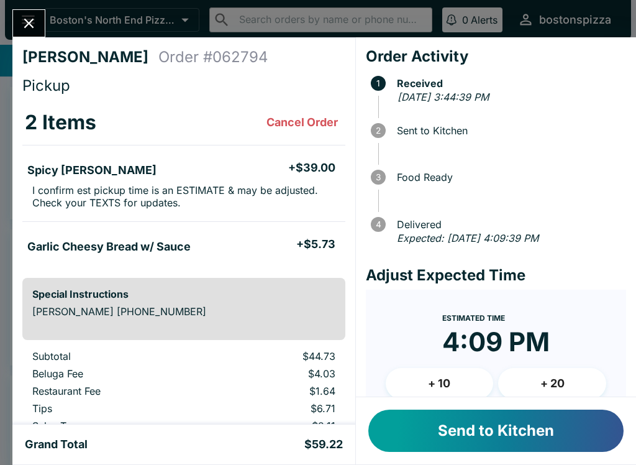
click at [533, 440] on button "Send to Kitchen" at bounding box center [495, 430] width 255 height 42
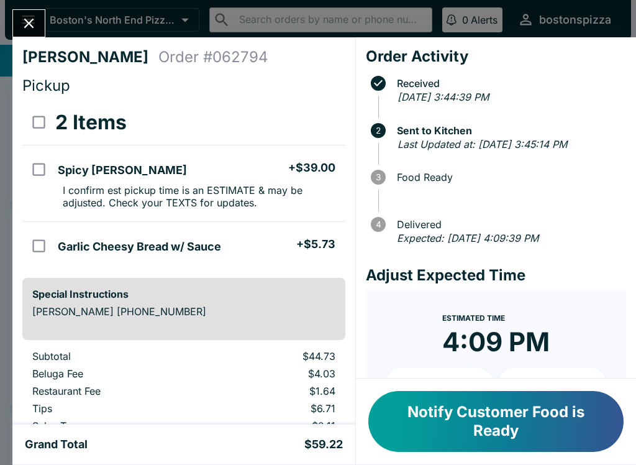
click at [34, 12] on button "Close" at bounding box center [29, 23] width 32 height 27
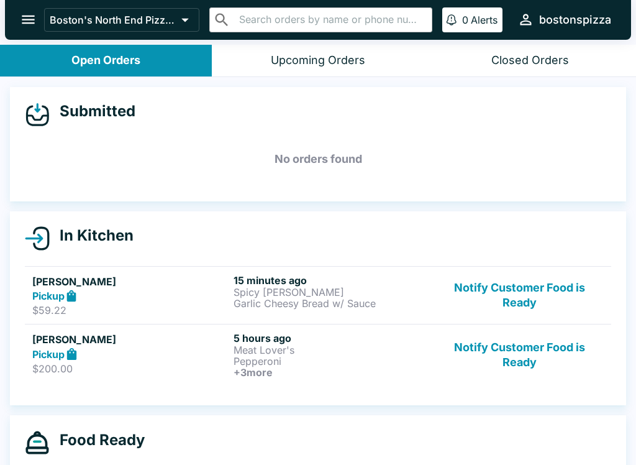
click at [532, 281] on button "Notify Customer Food is Ready" at bounding box center [519, 295] width 168 height 43
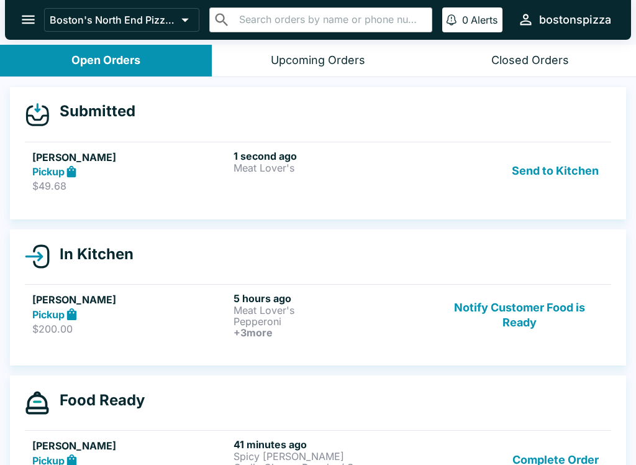
click at [321, 166] on p "Meat Lover's" at bounding box center [332, 167] width 196 height 11
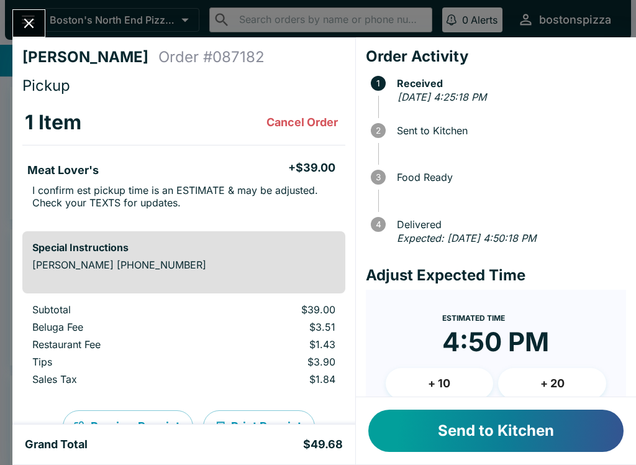
click at [583, 433] on button "Send to Kitchen" at bounding box center [495, 430] width 255 height 42
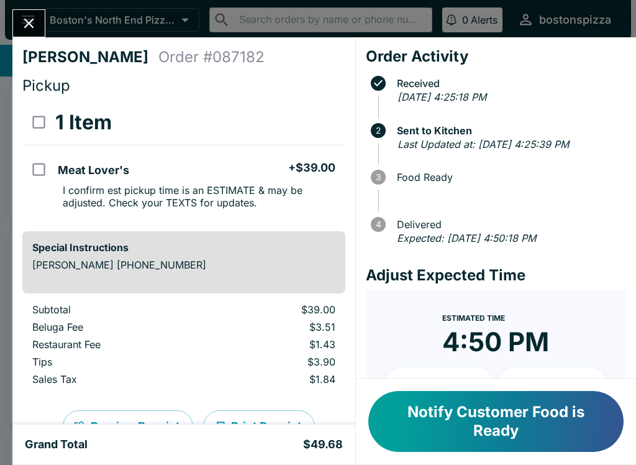
click at [38, 30] on button "Close" at bounding box center [29, 23] width 32 height 27
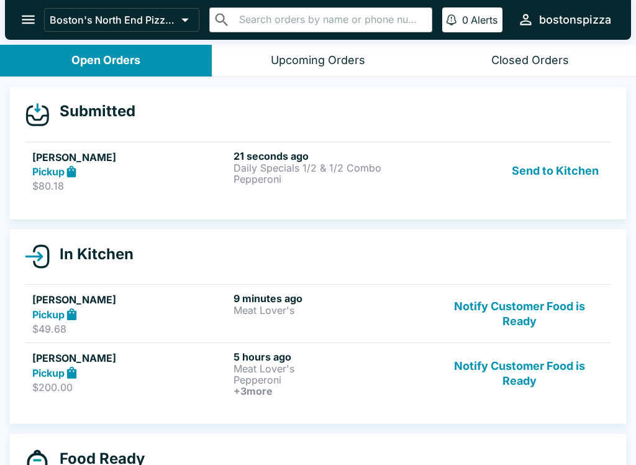
click at [134, 160] on h5 "[PERSON_NAME]" at bounding box center [130, 157] width 196 height 15
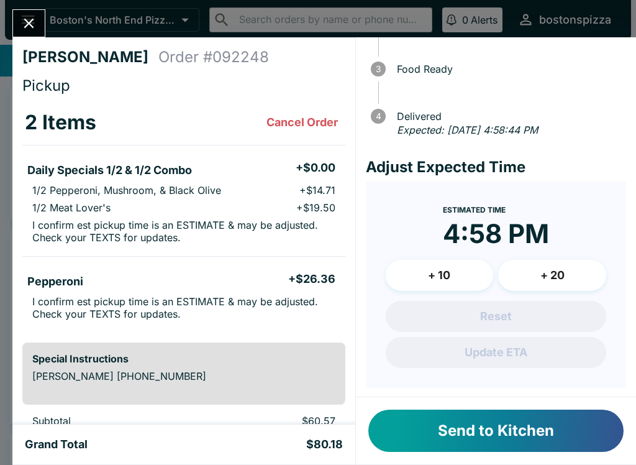
click at [468, 275] on button "+ 10" at bounding box center [440, 275] width 108 height 31
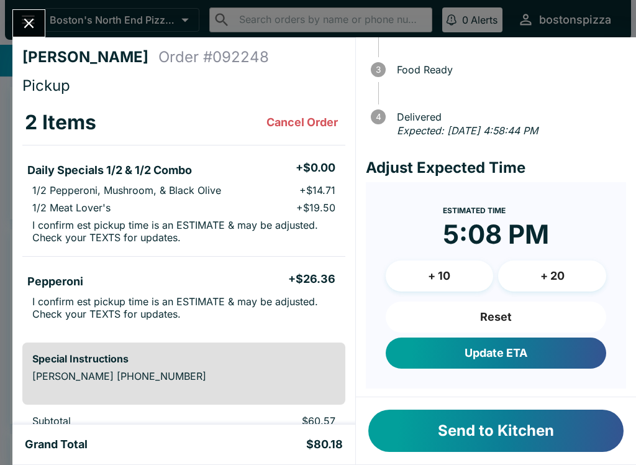
click at [523, 353] on button "Update ETA" at bounding box center [496, 352] width 220 height 31
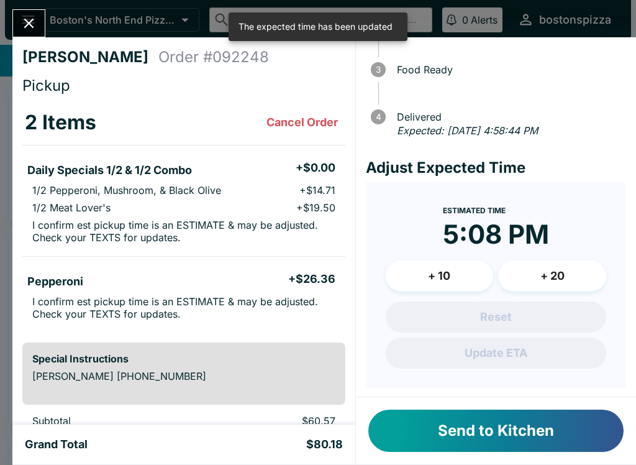
click at [542, 435] on button "Send to Kitchen" at bounding box center [495, 430] width 255 height 42
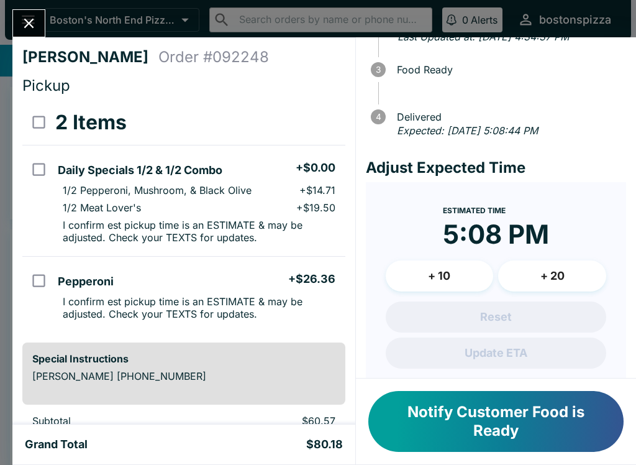
click at [26, 21] on icon "Close" at bounding box center [29, 24] width 10 height 10
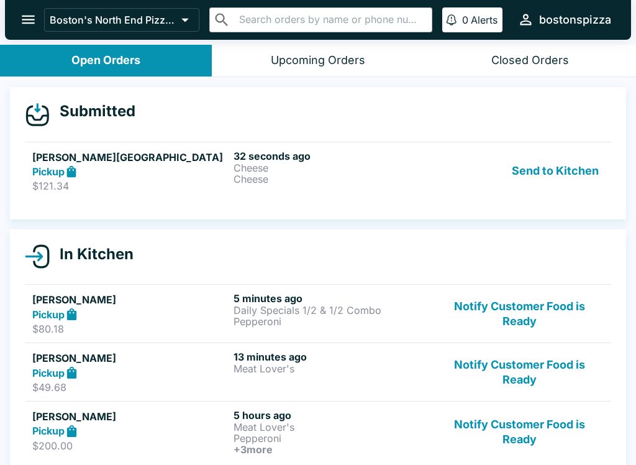
click at [118, 183] on p "$121.34" at bounding box center [130, 185] width 196 height 12
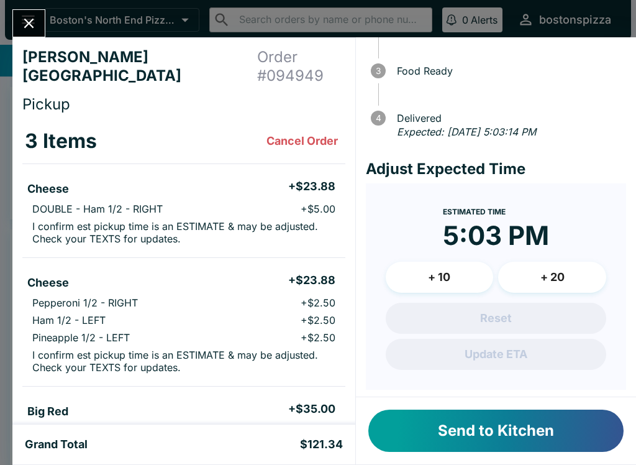
click at [568, 279] on button "+ 20" at bounding box center [552, 276] width 108 height 31
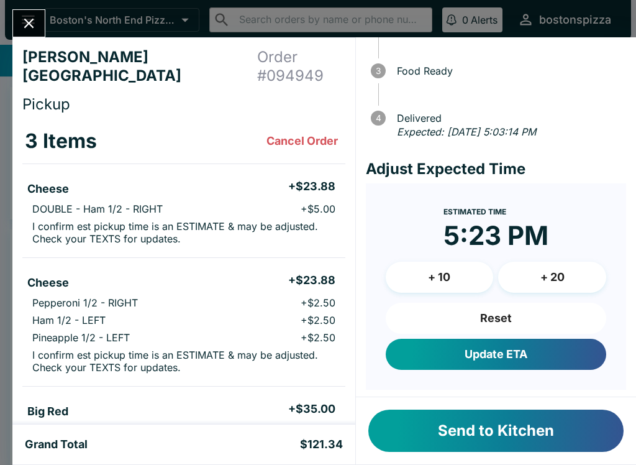
click at [529, 356] on button "Update ETA" at bounding box center [496, 353] width 220 height 31
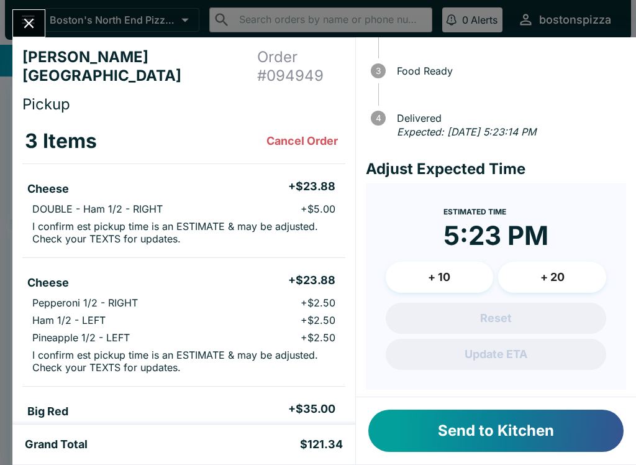
click at [538, 428] on button "Send to Kitchen" at bounding box center [495, 430] width 255 height 42
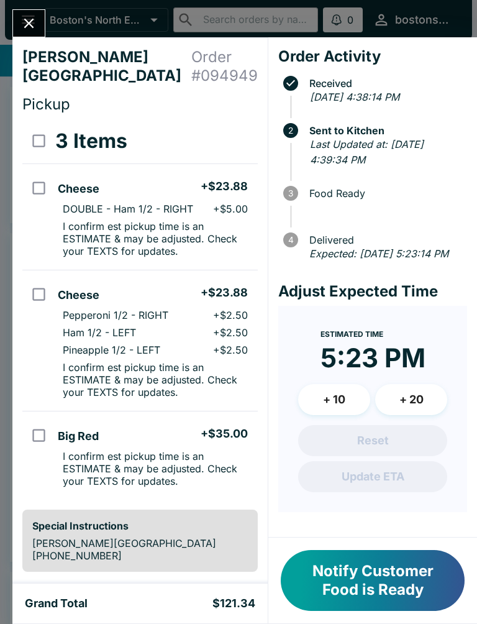
click at [40, 29] on button "Close" at bounding box center [29, 23] width 32 height 27
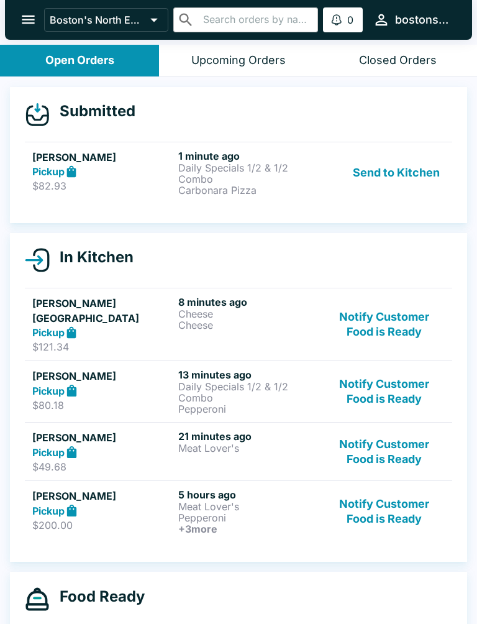
click at [179, 162] on p "Daily Specials 1/2 & 1/2 Combo" at bounding box center [248, 173] width 141 height 22
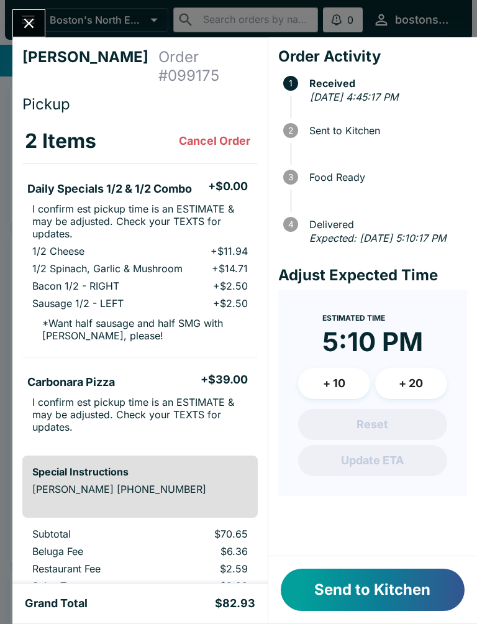
click at [389, 464] on button "Send to Kitchen" at bounding box center [373, 589] width 184 height 42
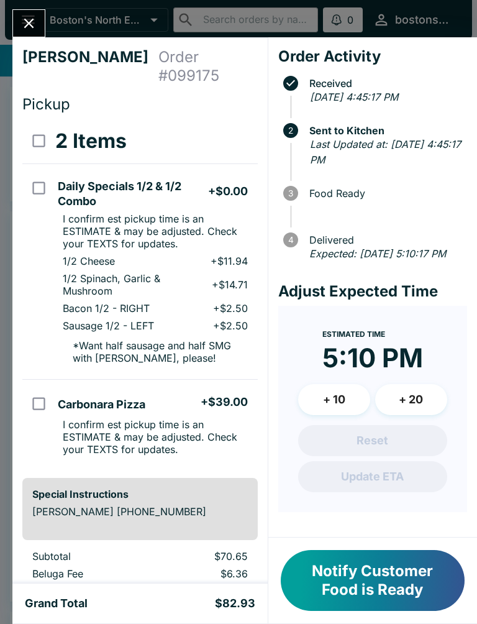
click at [343, 405] on button "+ 10" at bounding box center [334, 399] width 72 height 31
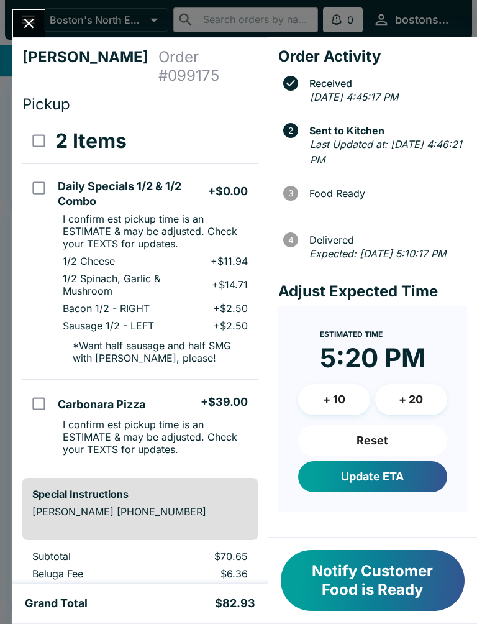
click at [16, 16] on button "Close" at bounding box center [29, 23] width 32 height 27
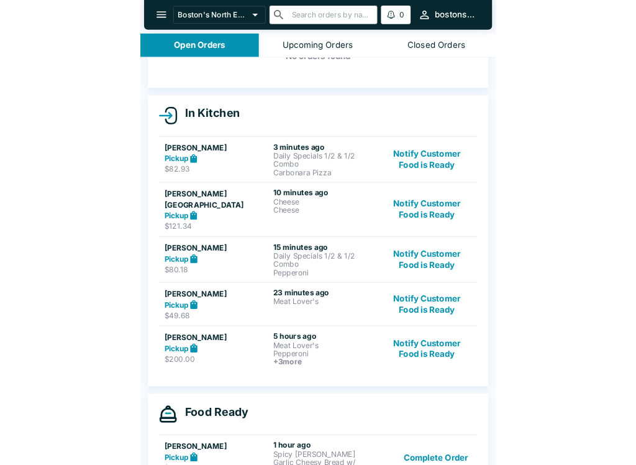
scroll to position [81, 0]
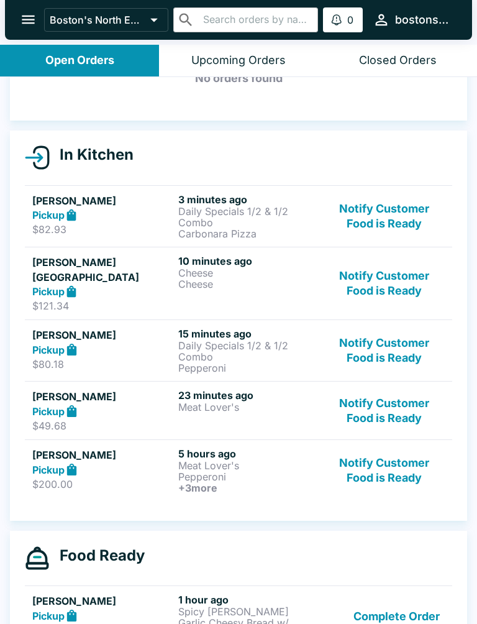
click at [375, 337] on button "Notify Customer Food is Ready" at bounding box center [384, 350] width 120 height 46
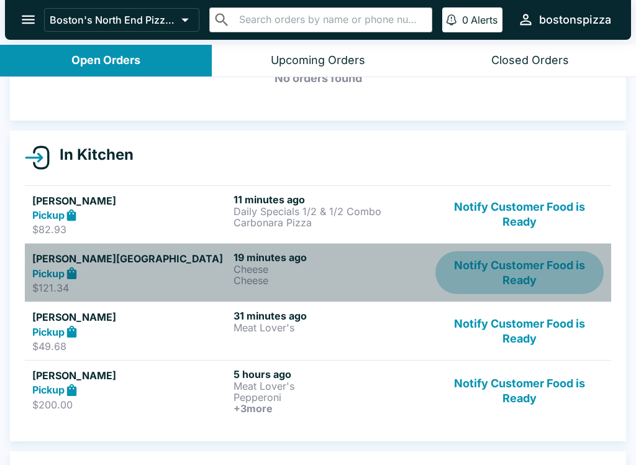
click at [552, 268] on button "Notify Customer Food is Ready" at bounding box center [519, 272] width 168 height 43
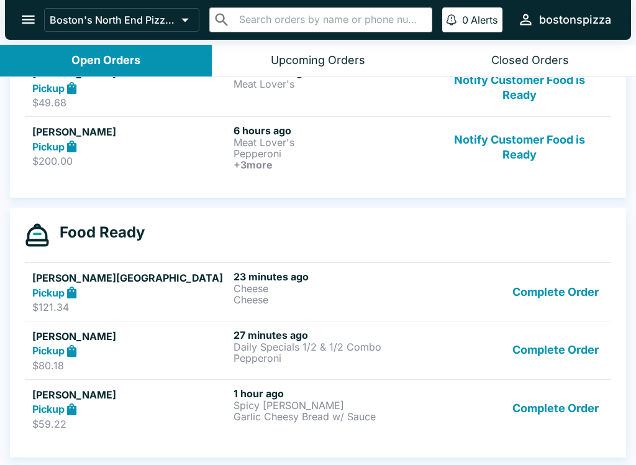
scroll to position [2, 0]
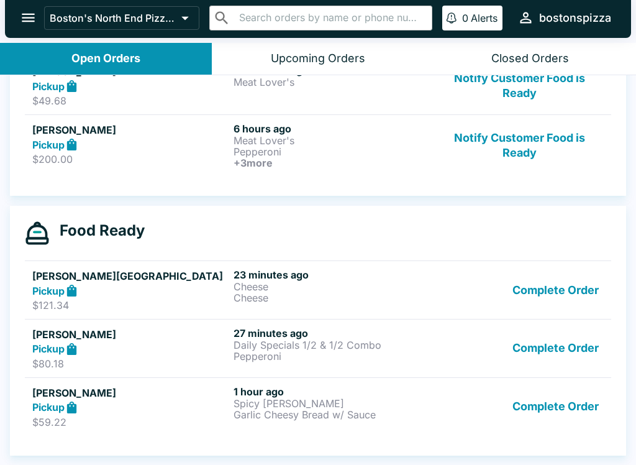
click at [567, 346] on button "Complete Order" at bounding box center [555, 348] width 96 height 43
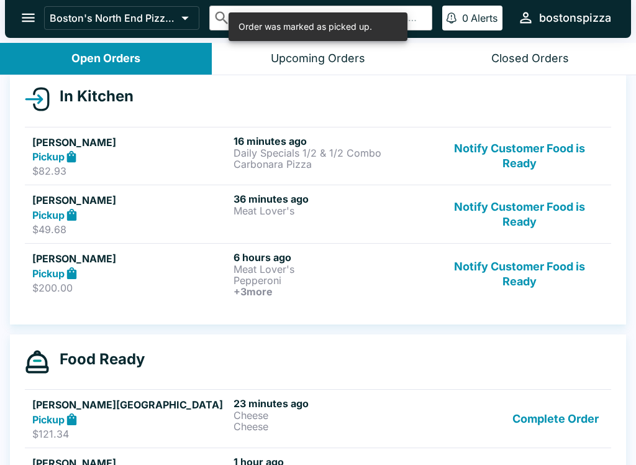
scroll to position [134, 0]
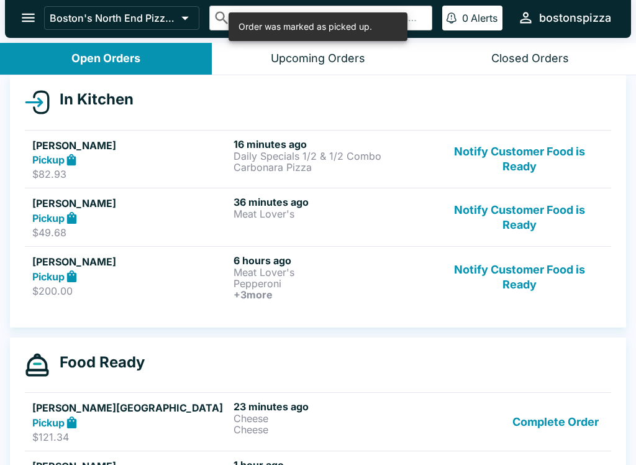
click at [514, 267] on button "Notify Customer Food is Ready" at bounding box center [519, 277] width 168 height 46
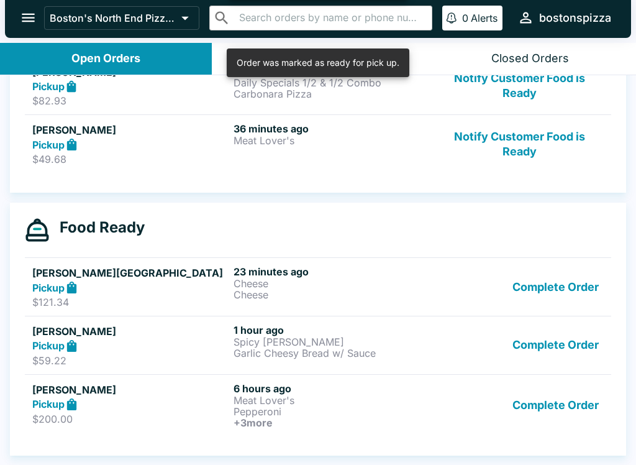
click at [568, 402] on button "Complete Order" at bounding box center [555, 405] width 96 height 46
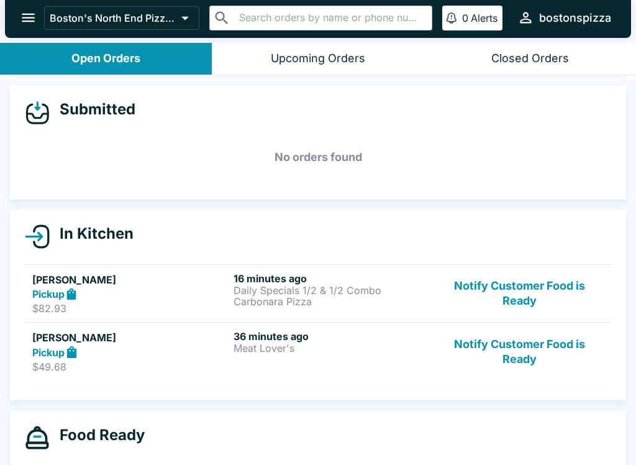
scroll to position [0, 0]
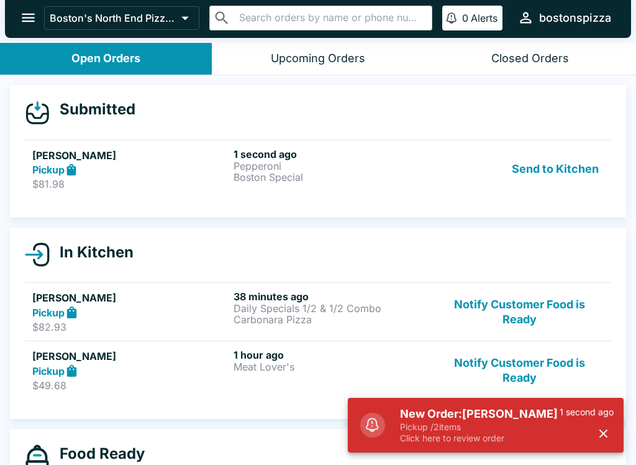
click at [457, 421] on p "Pickup / 2 items" at bounding box center [480, 426] width 160 height 11
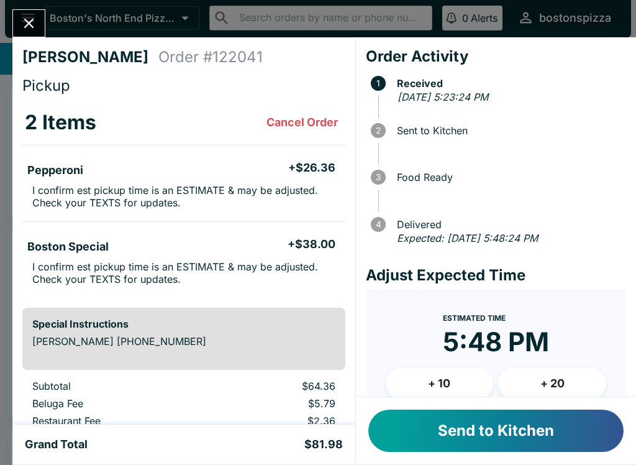
click at [502, 425] on button "Send to Kitchen" at bounding box center [495, 430] width 255 height 42
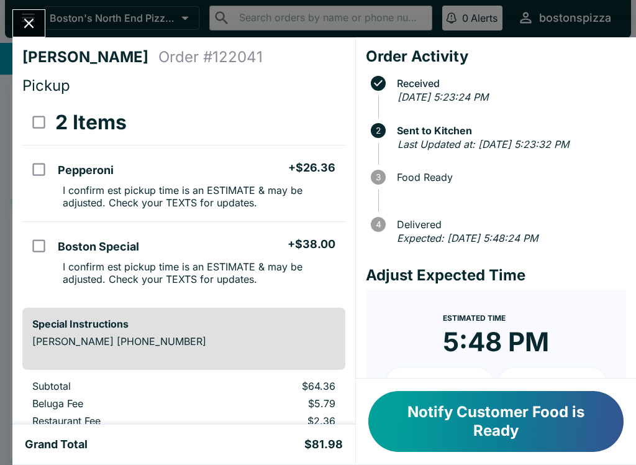
scroll to position [86, 0]
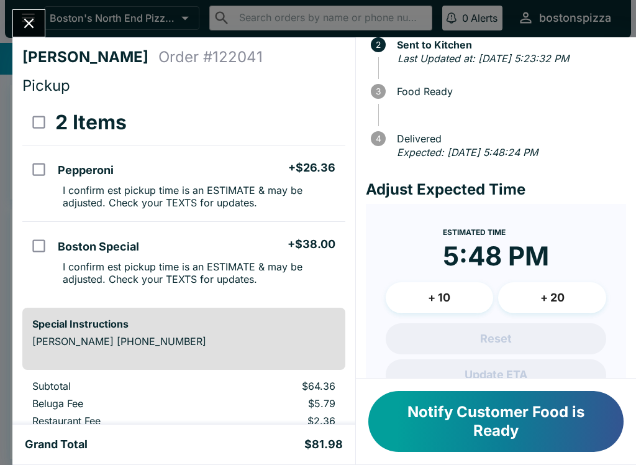
click at [459, 291] on button "+ 10" at bounding box center [440, 297] width 108 height 31
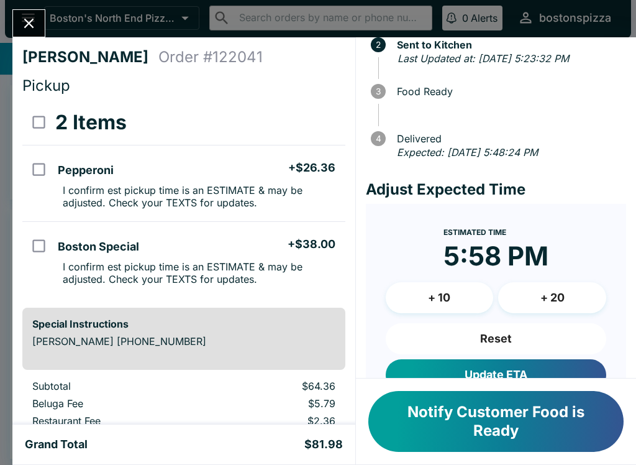
click at [512, 365] on button "Update ETA" at bounding box center [496, 374] width 220 height 31
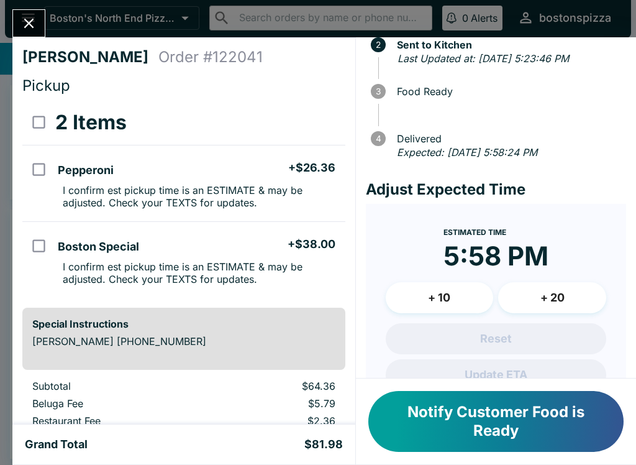
click at [33, 16] on icon "Close" at bounding box center [28, 23] width 17 height 17
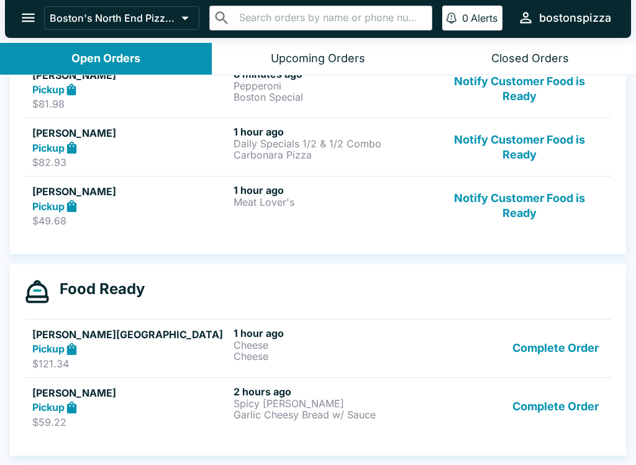
scroll to position [204, 0]
click at [551, 346] on button "Complete Order" at bounding box center [555, 348] width 96 height 43
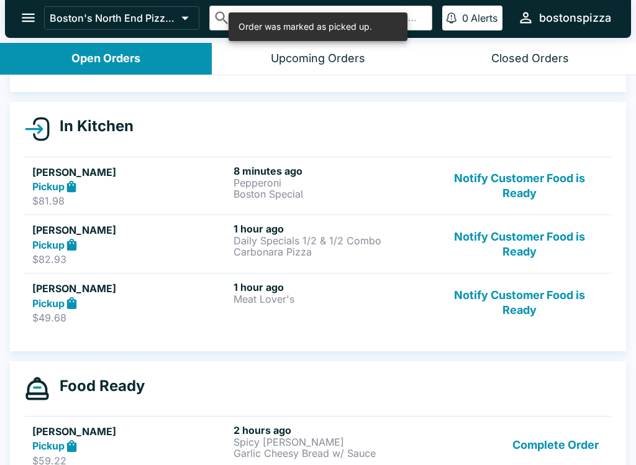
scroll to position [106, 0]
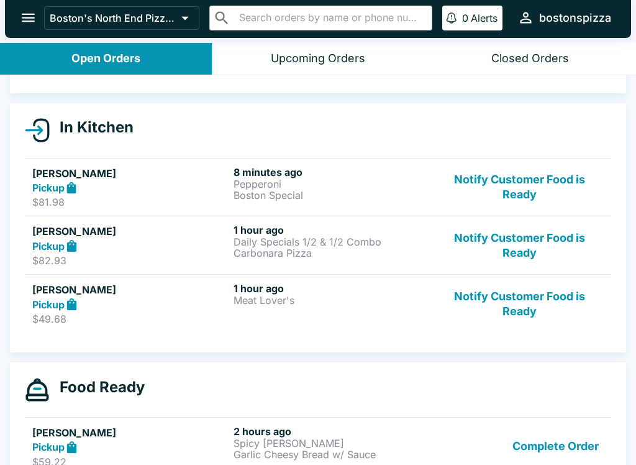
click at [502, 233] on button "Notify Customer Food is Ready" at bounding box center [519, 245] width 168 height 43
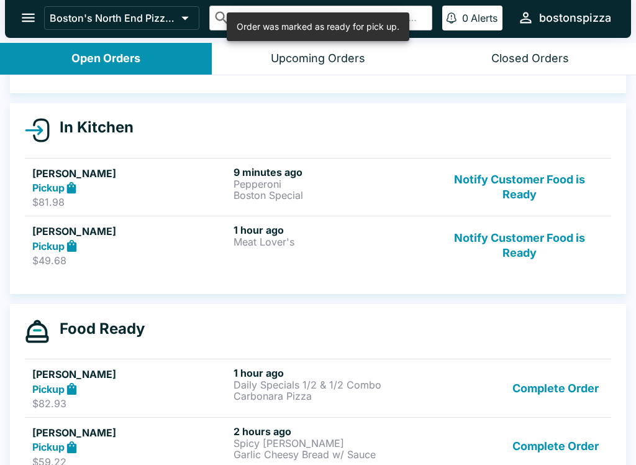
click at [509, 253] on button "Notify Customer Food is Ready" at bounding box center [519, 245] width 168 height 43
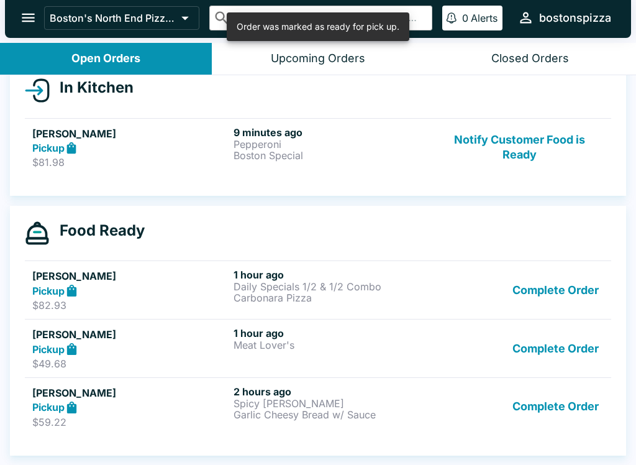
scroll to position [146, 0]
click at [370, 348] on p "Meat Lover's" at bounding box center [332, 344] width 196 height 11
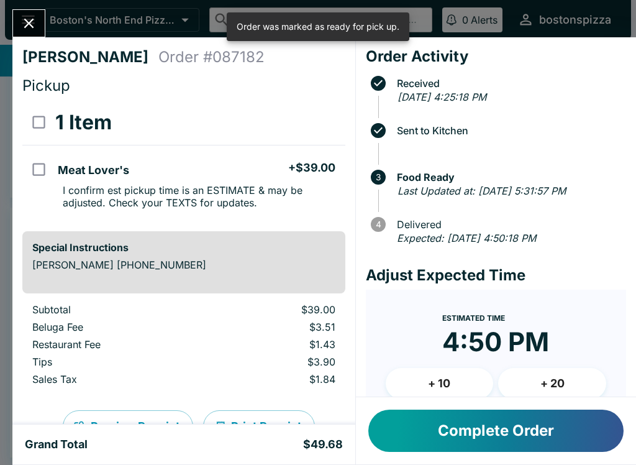
click at [491, 442] on button "Complete Order" at bounding box center [495, 430] width 255 height 42
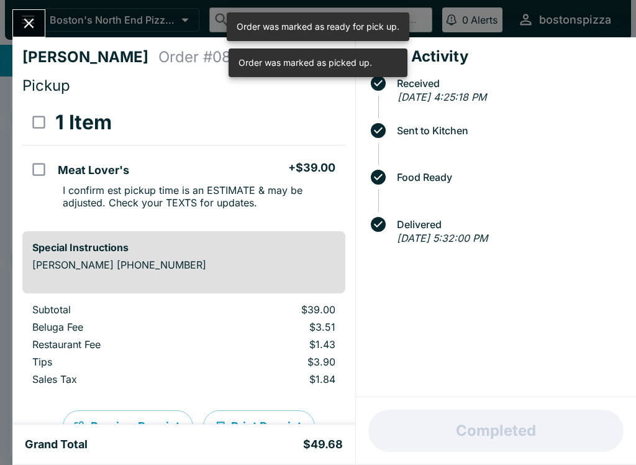
scroll to position [88, 0]
click at [29, 16] on icon "Close" at bounding box center [28, 23] width 17 height 17
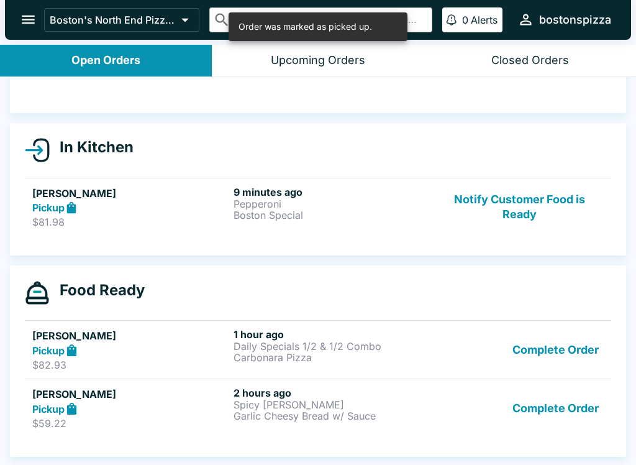
click at [309, 432] on link "[PERSON_NAME] Pickup $59.22 2 hours ago Spicy [PERSON_NAME] Cheesy Bread w/ Sau…" at bounding box center [318, 407] width 586 height 58
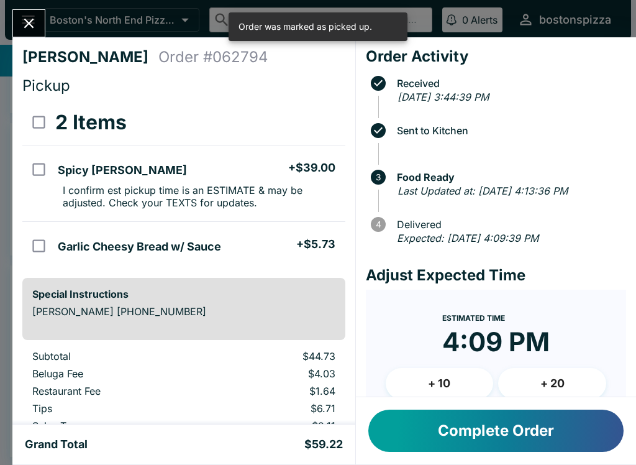
click at [25, 22] on icon "Close" at bounding box center [28, 23] width 17 height 17
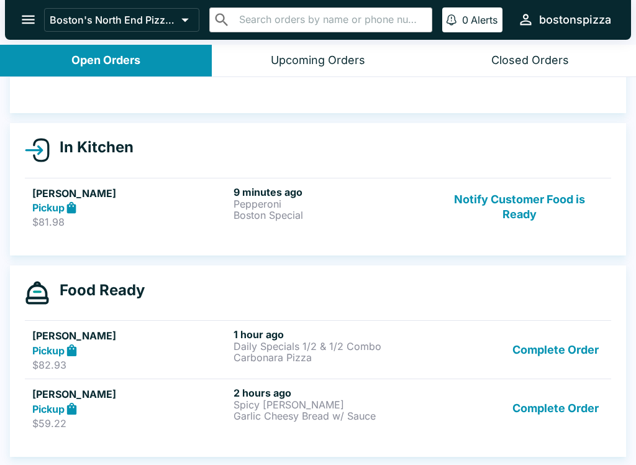
scroll to position [2, 0]
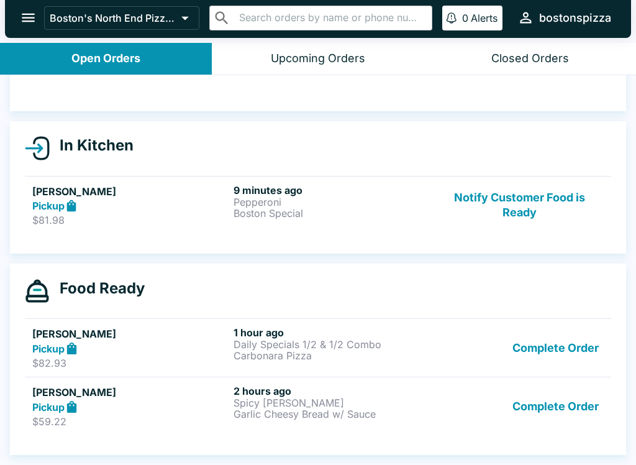
click at [556, 345] on button "Complete Order" at bounding box center [555, 347] width 96 height 43
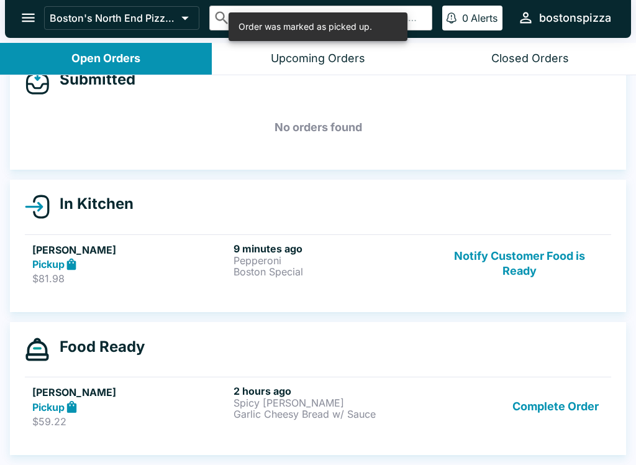
scroll to position [30, 0]
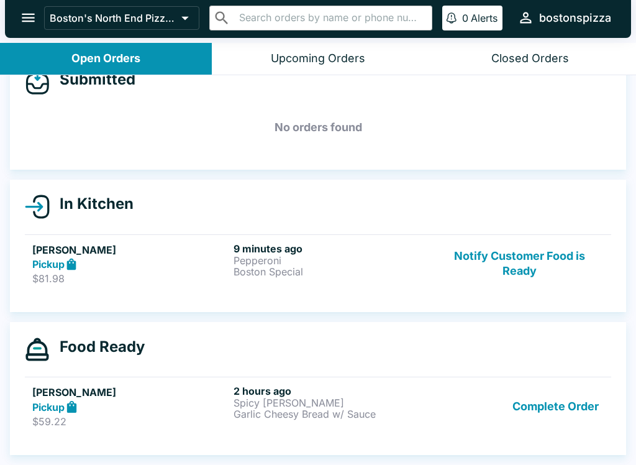
click at [558, 407] on button "Complete Order" at bounding box center [555, 405] width 96 height 43
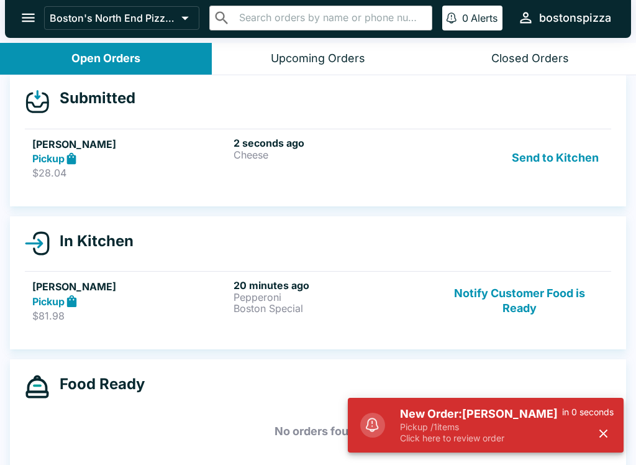
click at [154, 183] on link "[PERSON_NAME] Pickup $28.04 2 seconds ago Cheese Send to Kitchen" at bounding box center [318, 158] width 586 height 58
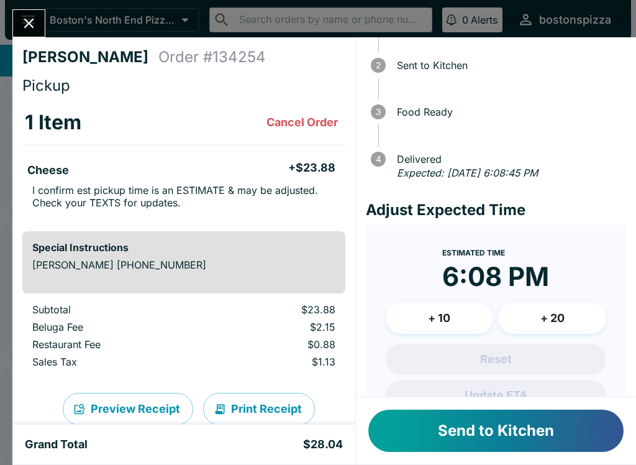
scroll to position [64, 0]
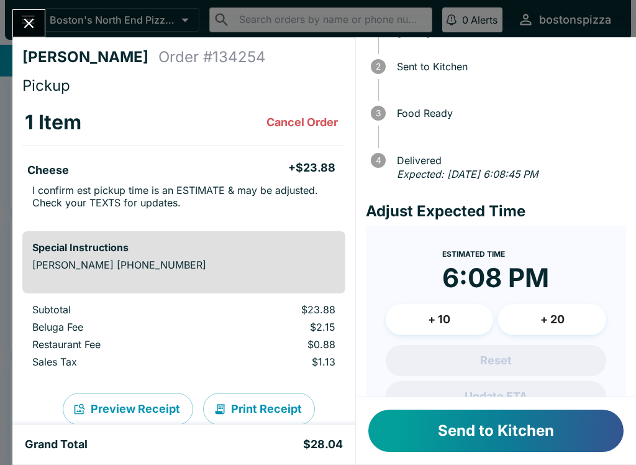
click at [460, 320] on button "+ 10" at bounding box center [440, 319] width 108 height 31
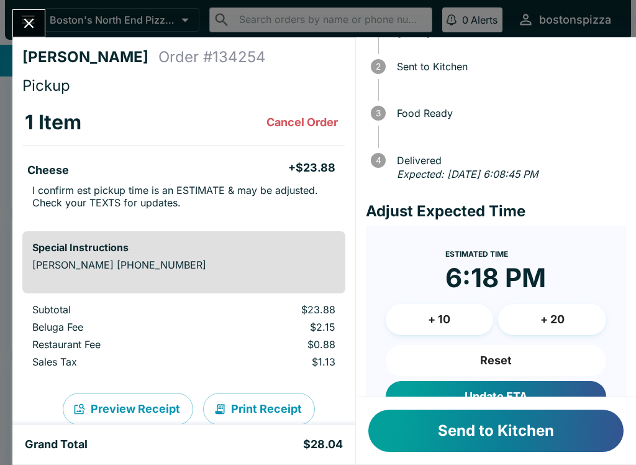
scroll to position [102, 0]
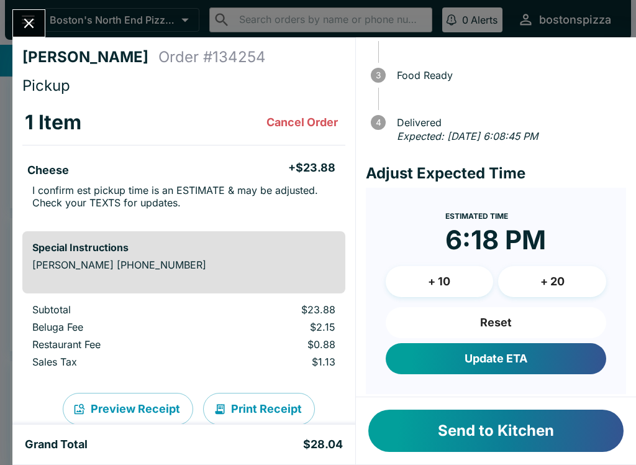
click at [514, 358] on button "Update ETA" at bounding box center [496, 358] width 220 height 31
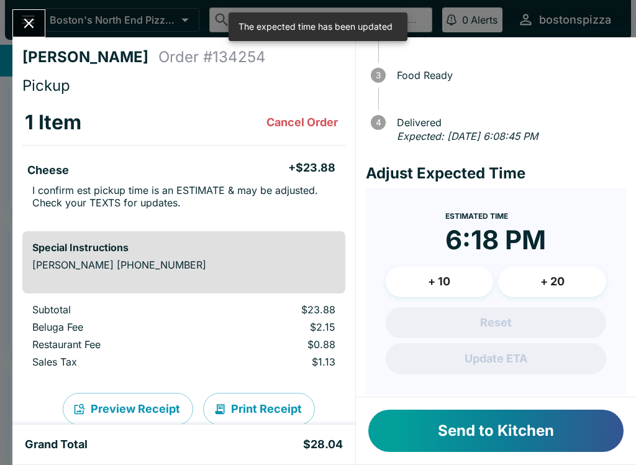
click at [535, 424] on button "Send to Kitchen" at bounding box center [495, 430] width 255 height 42
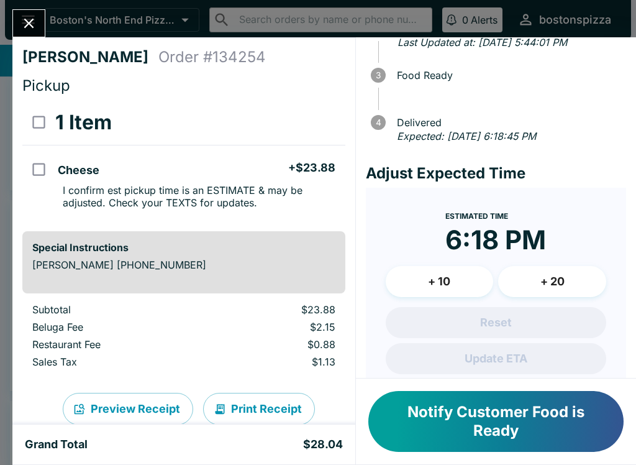
click at [24, 30] on icon "Close" at bounding box center [28, 23] width 17 height 17
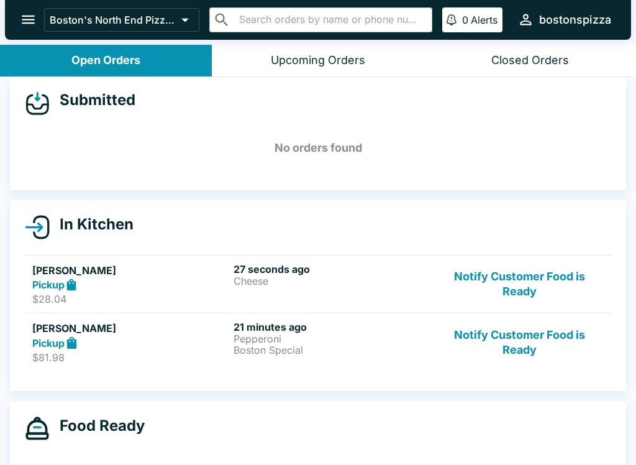
click at [206, 273] on h5 "[PERSON_NAME]" at bounding box center [130, 270] width 196 height 15
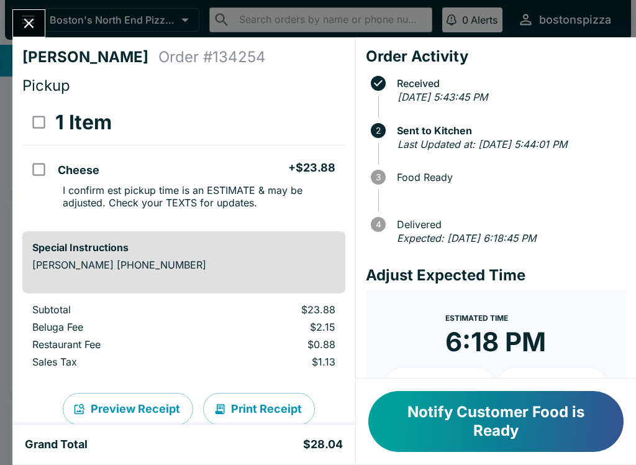
click at [33, 17] on icon "Close" at bounding box center [28, 23] width 17 height 17
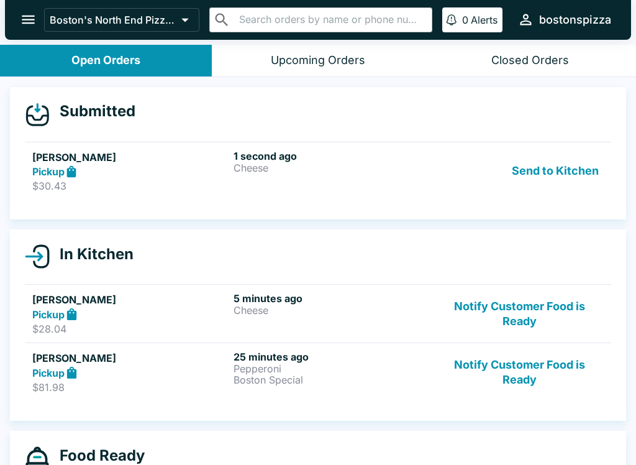
click at [265, 163] on p "Cheese" at bounding box center [332, 167] width 196 height 11
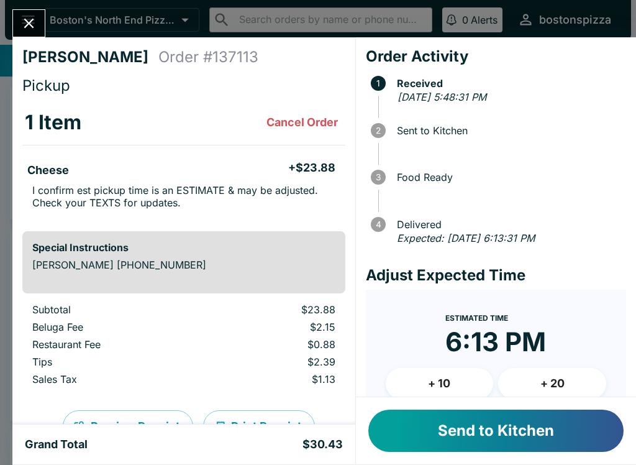
click at [502, 441] on button "Send to Kitchen" at bounding box center [495, 430] width 255 height 42
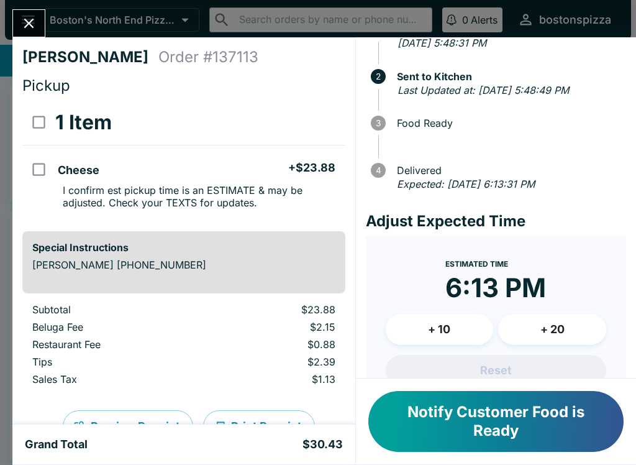
click at [435, 345] on button "+ 10" at bounding box center [440, 329] width 108 height 31
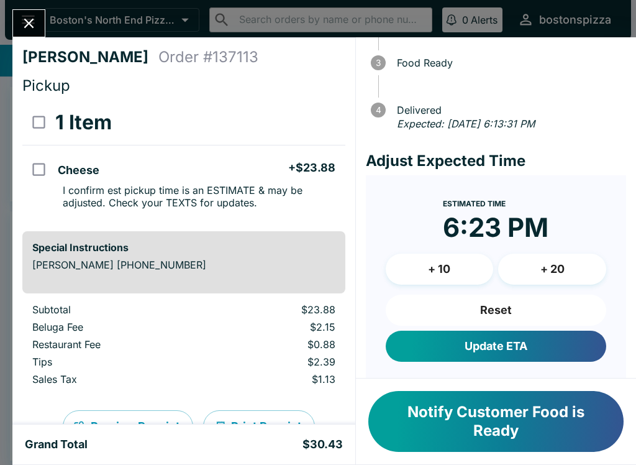
scroll to position [120, 0]
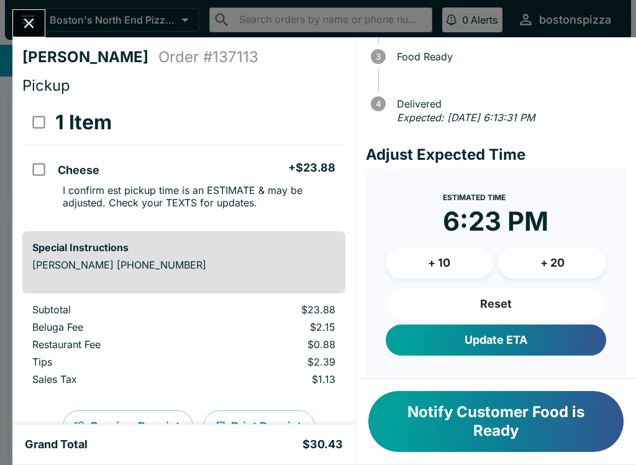
click at [480, 348] on button "Update ETA" at bounding box center [496, 339] width 220 height 31
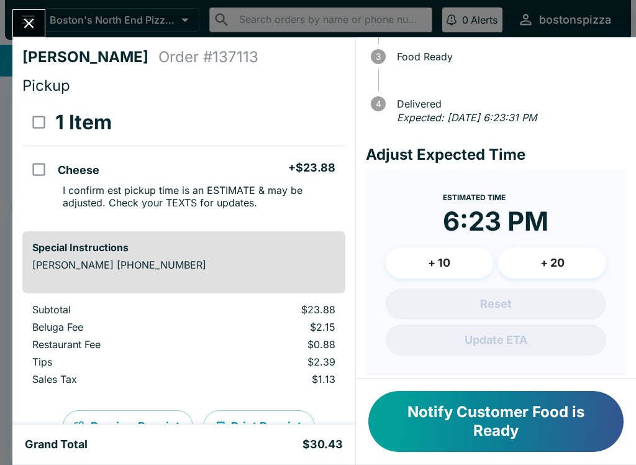
click at [32, 30] on icon "Close" at bounding box center [28, 23] width 17 height 17
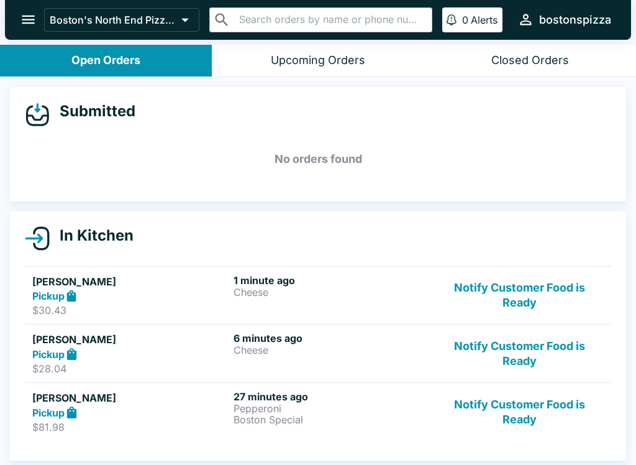
click at [515, 401] on button "Notify Customer Food is Ready" at bounding box center [519, 411] width 168 height 43
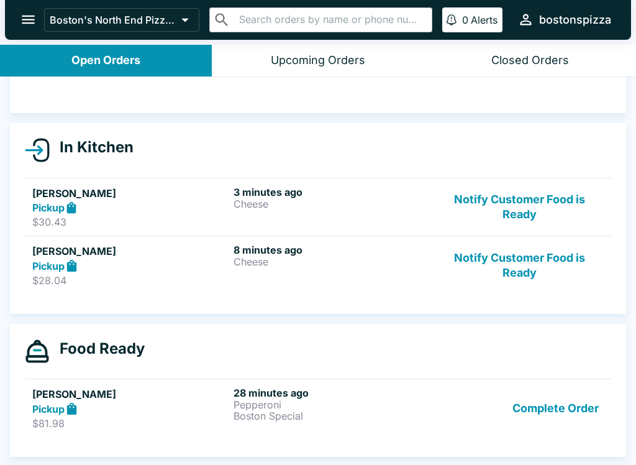
scroll to position [88, 0]
click at [558, 403] on button "Complete Order" at bounding box center [555, 407] width 96 height 43
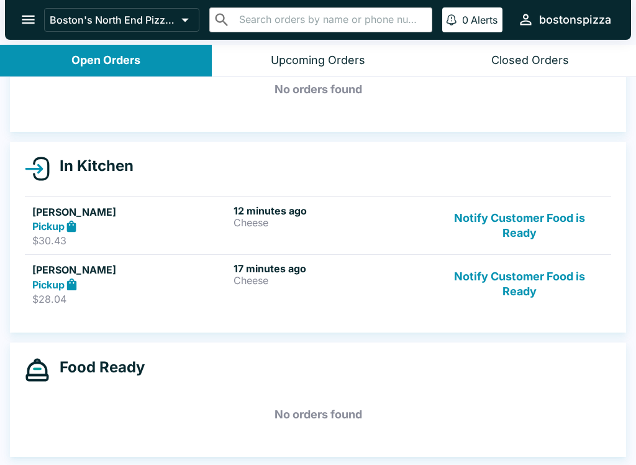
scroll to position [70, 0]
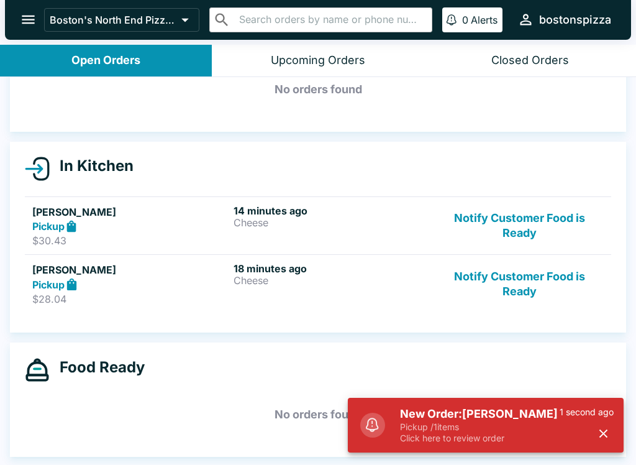
click at [460, 399] on div "New Order: [PERSON_NAME] Pickup / 1 items Click here to review order 1 second a…" at bounding box center [486, 424] width 276 height 55
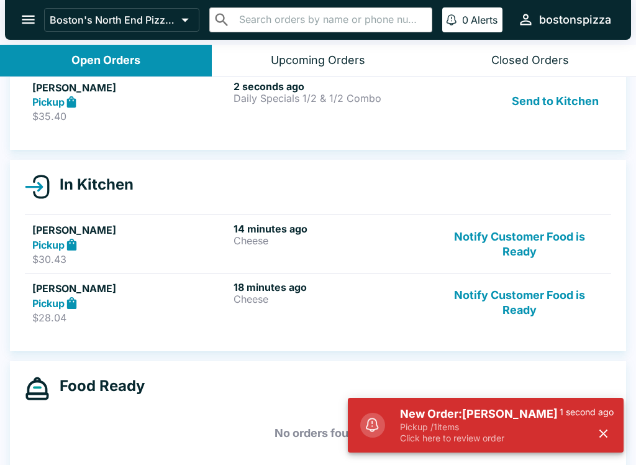
click at [448, 432] on p "Click here to review order" at bounding box center [480, 437] width 160 height 11
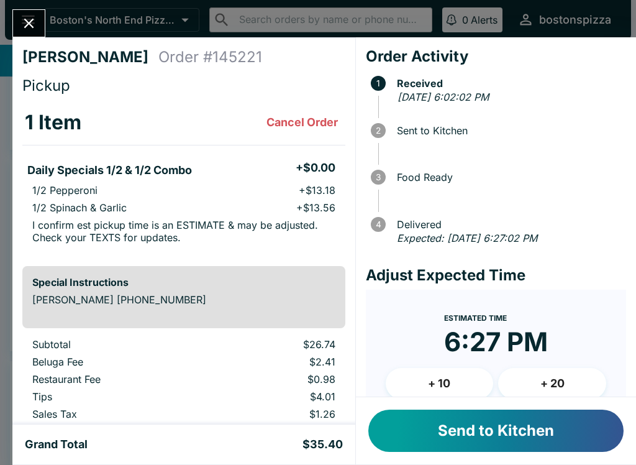
click at [456, 427] on button "Send to Kitchen" at bounding box center [495, 430] width 255 height 42
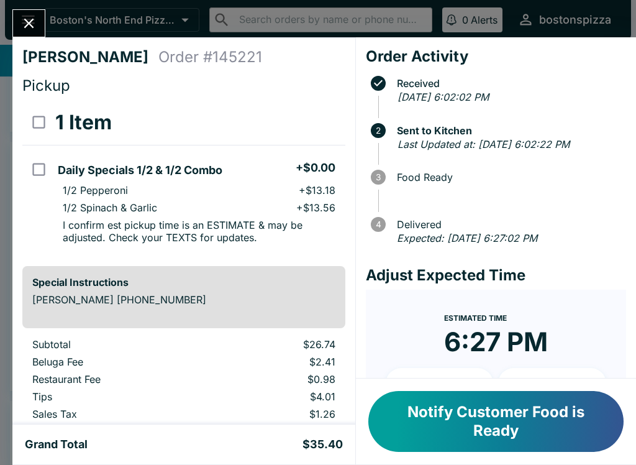
click at [43, 24] on button "Close" at bounding box center [29, 23] width 32 height 27
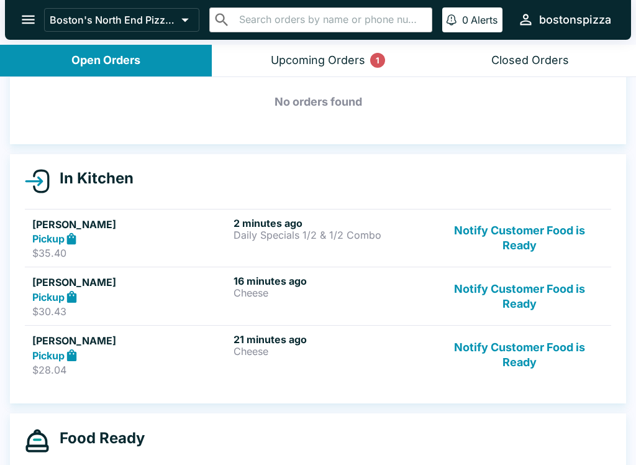
scroll to position [57, 0]
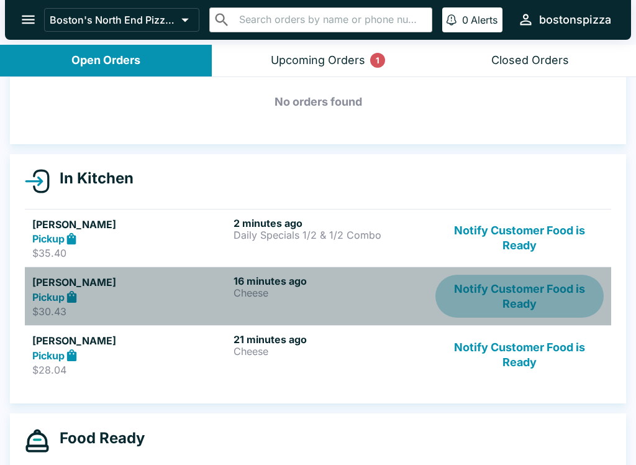
click at [539, 295] on button "Notify Customer Food is Ready" at bounding box center [519, 296] width 168 height 43
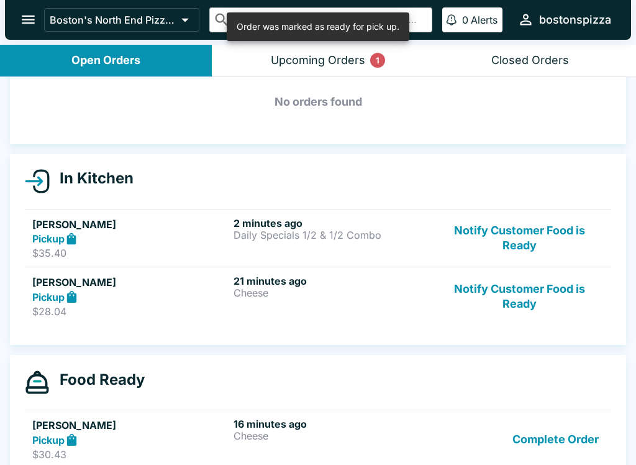
click at [349, 58] on div "Upcoming Orders 1" at bounding box center [318, 60] width 94 height 14
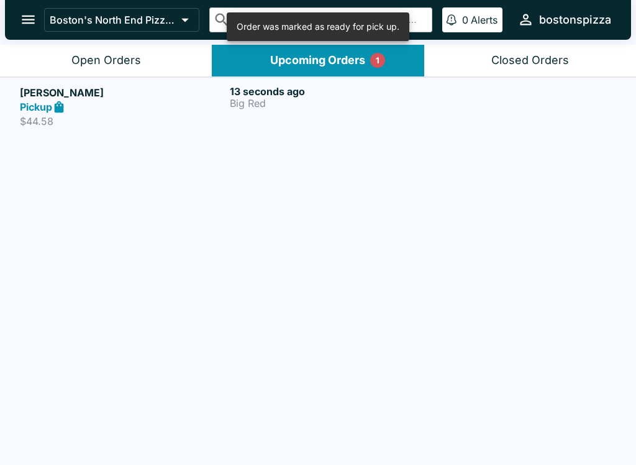
click at [315, 130] on link "[PERSON_NAME] Pickup $44.58 13 seconds ago Big Red" at bounding box center [318, 106] width 636 height 58
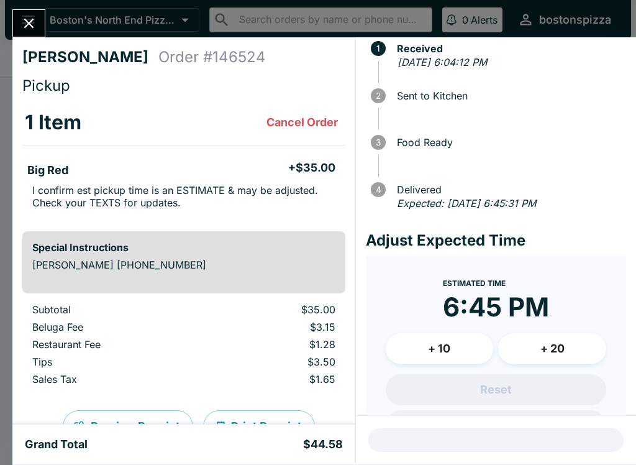
scroll to position [45, 0]
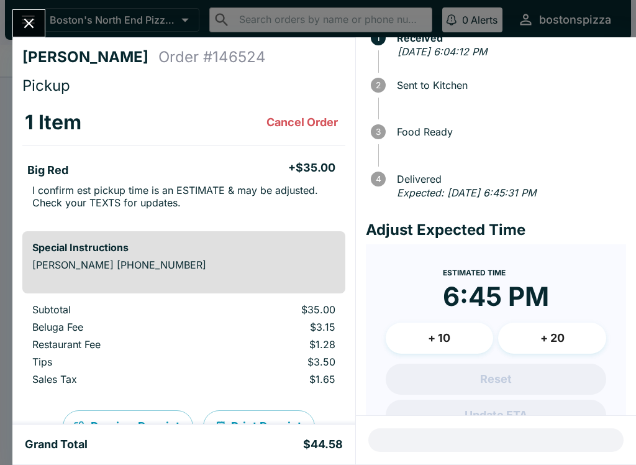
click at [18, 20] on button "Close" at bounding box center [29, 23] width 32 height 27
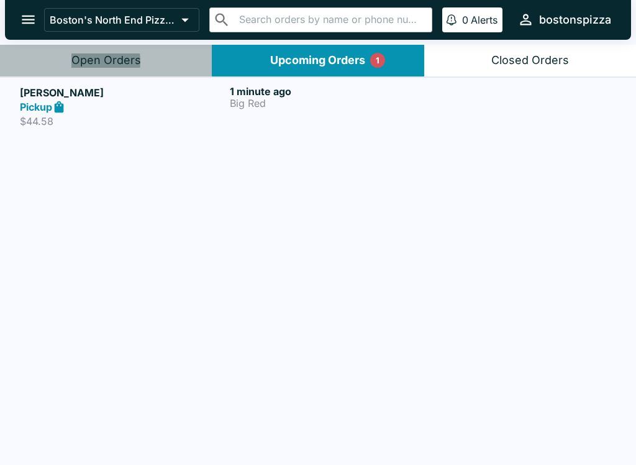
click at [79, 61] on div "Open Orders" at bounding box center [106, 60] width 70 height 14
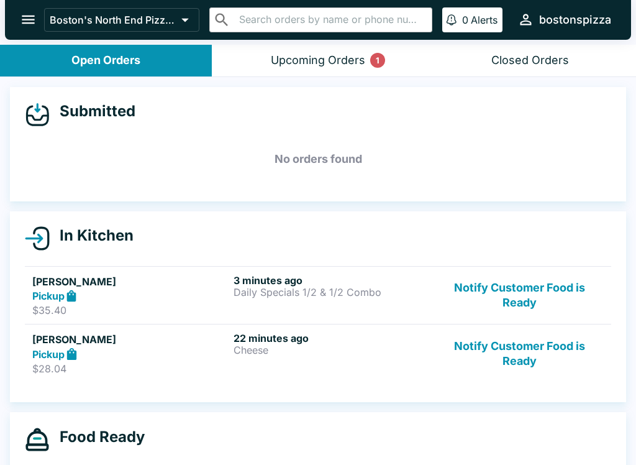
click at [327, 69] on button "Upcoming Orders 1" at bounding box center [318, 61] width 212 height 32
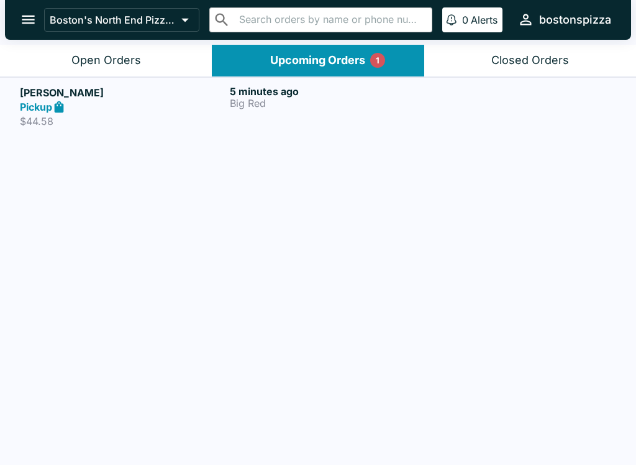
click at [119, 56] on div "Open Orders" at bounding box center [106, 60] width 70 height 14
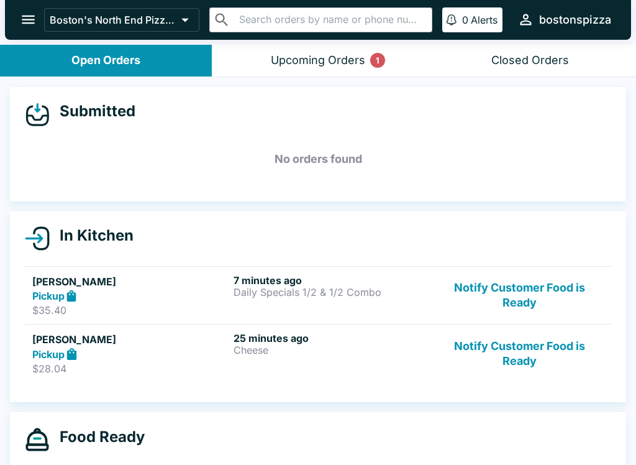
click at [140, 340] on h5 "[PERSON_NAME]" at bounding box center [130, 339] width 196 height 15
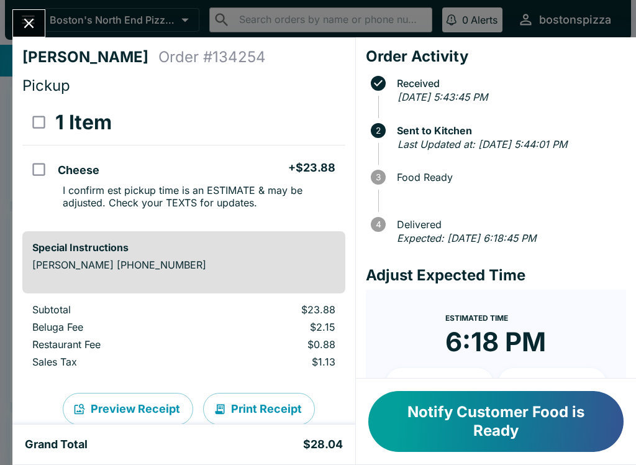
click at [31, 21] on icon "Close" at bounding box center [29, 24] width 10 height 10
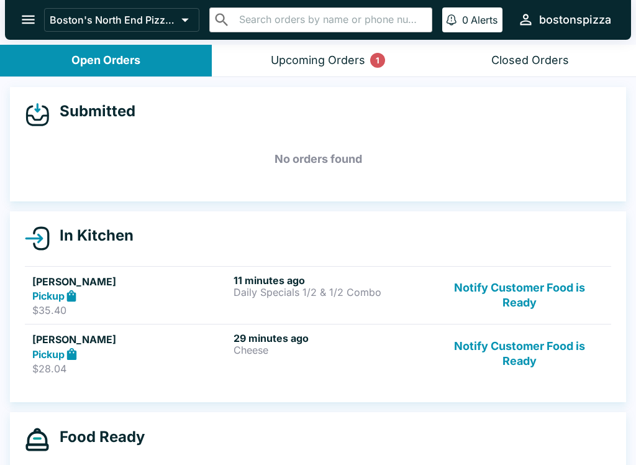
click at [513, 361] on button "Notify Customer Food is Ready" at bounding box center [519, 353] width 168 height 43
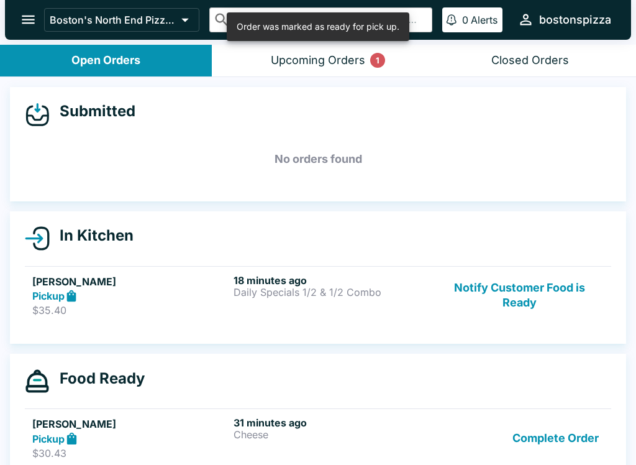
click at [538, 424] on button "Complete Order" at bounding box center [555, 437] width 96 height 43
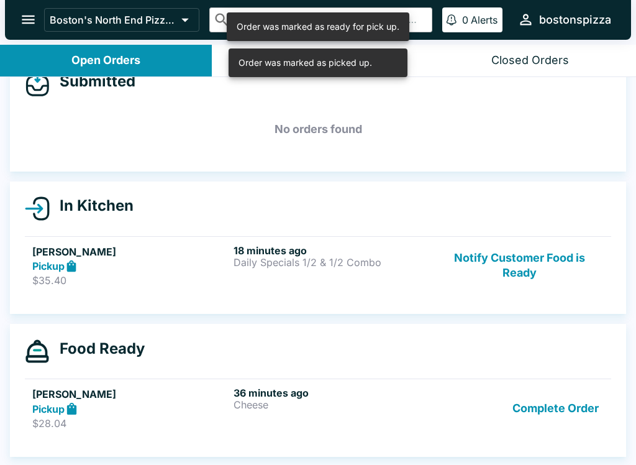
click at [563, 403] on button "Complete Order" at bounding box center [555, 407] width 96 height 43
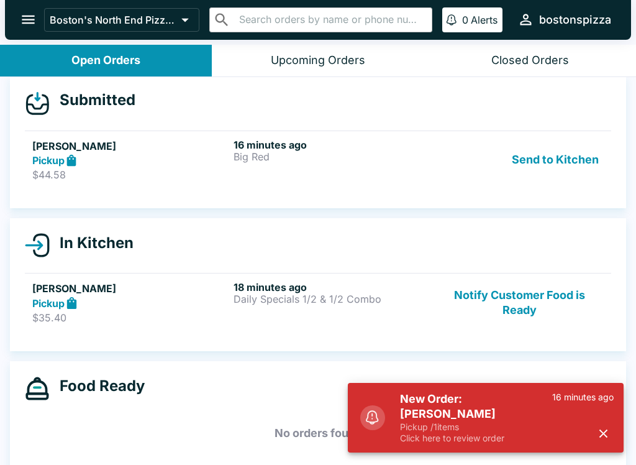
click at [450, 425] on p "Pickup / 1 items" at bounding box center [476, 426] width 152 height 11
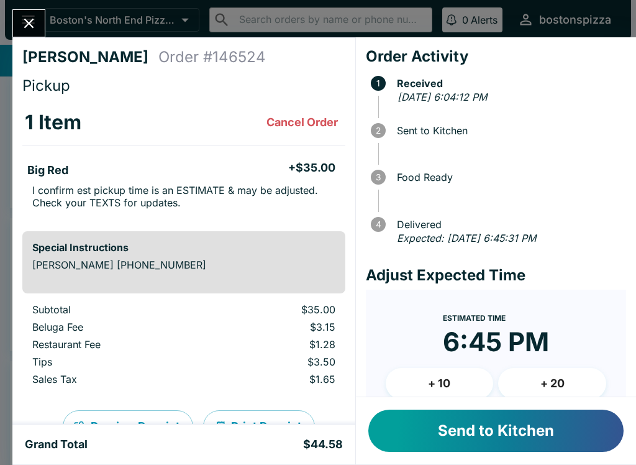
click at [458, 422] on button "Send to Kitchen" at bounding box center [495, 430] width 255 height 42
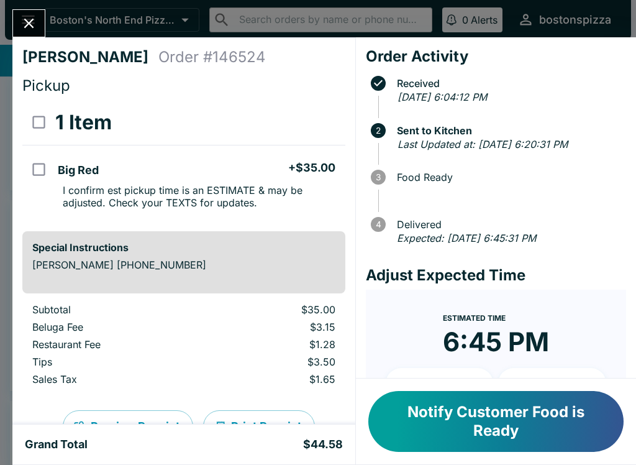
click at [14, 22] on button "Close" at bounding box center [29, 23] width 32 height 27
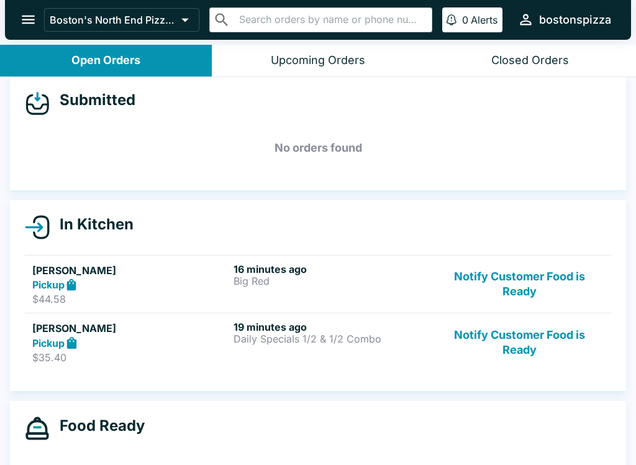
click at [514, 356] on button "Notify Customer Food is Ready" at bounding box center [519, 341] width 168 height 43
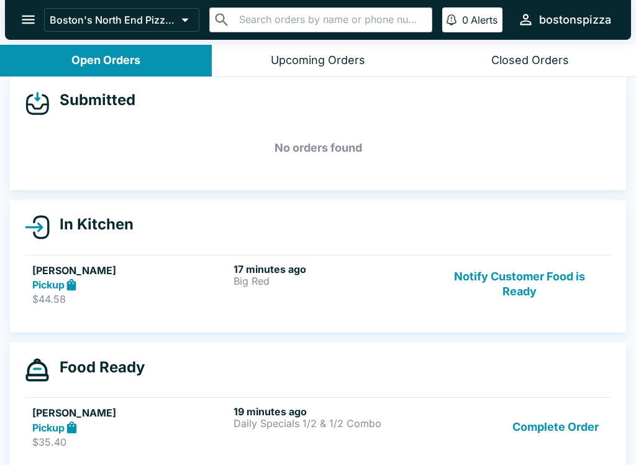
click at [568, 424] on button "Complete Order" at bounding box center [555, 426] width 96 height 43
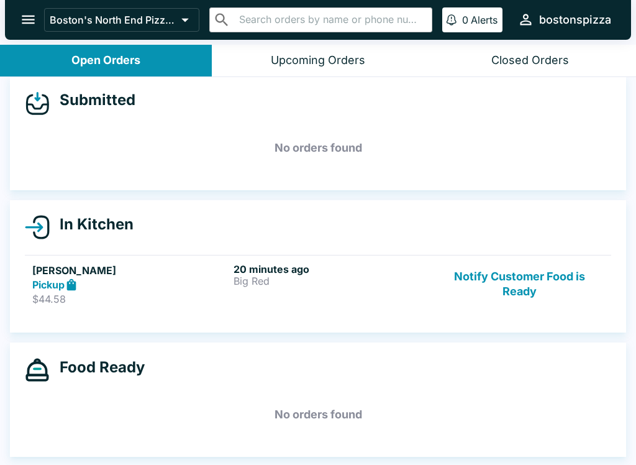
click at [216, 290] on div "Pickup" at bounding box center [130, 285] width 196 height 14
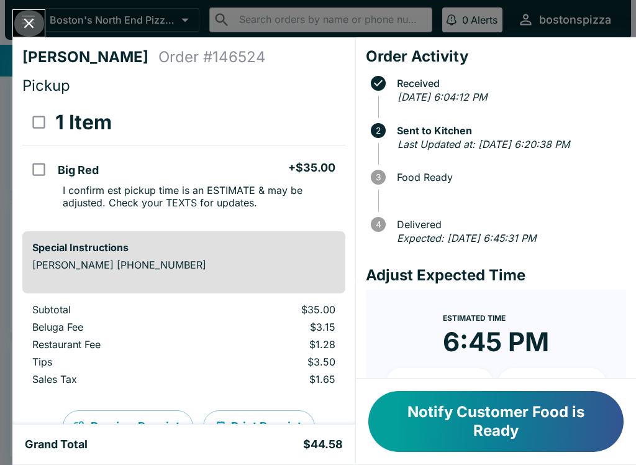
click at [39, 34] on button "Close" at bounding box center [29, 23] width 32 height 27
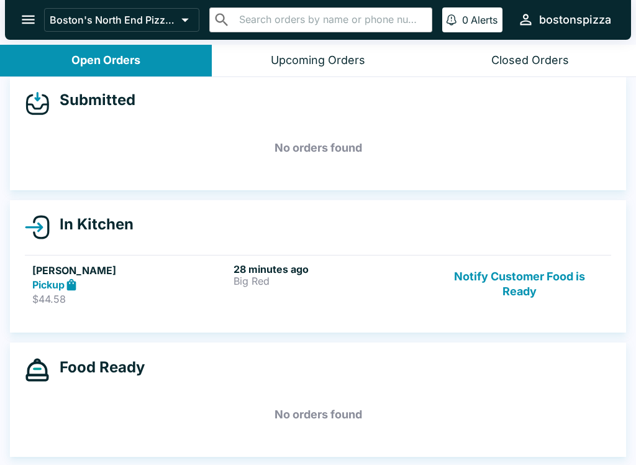
click at [508, 279] on button "Notify Customer Food is Ready" at bounding box center [519, 284] width 168 height 43
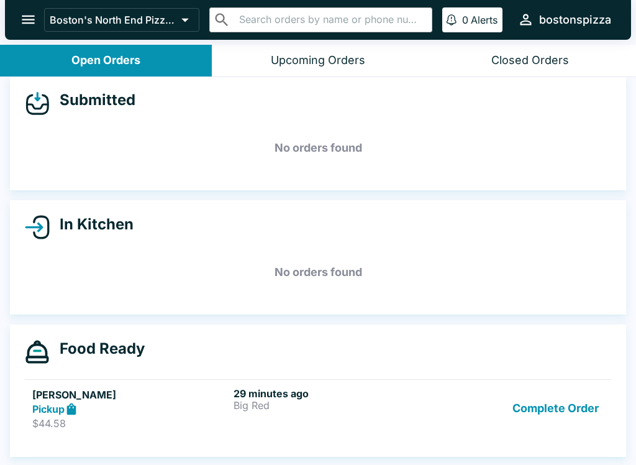
scroll to position [2, 0]
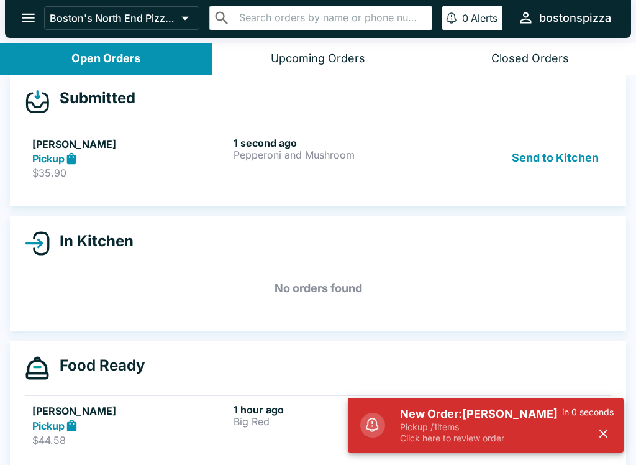
click at [422, 429] on p "Pickup / 1 items" at bounding box center [481, 426] width 162 height 11
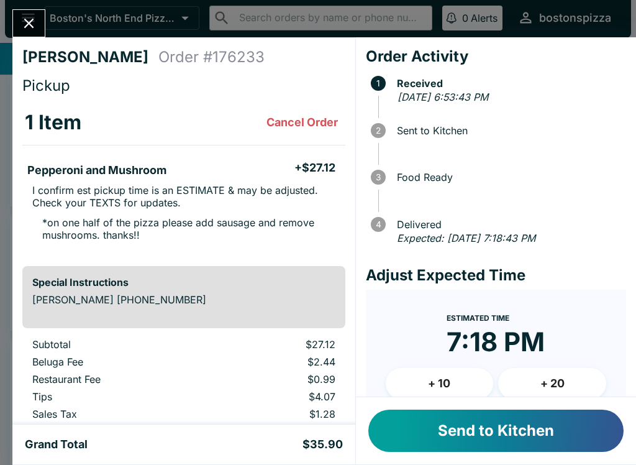
click at [497, 435] on button "Send to Kitchen" at bounding box center [495, 430] width 255 height 42
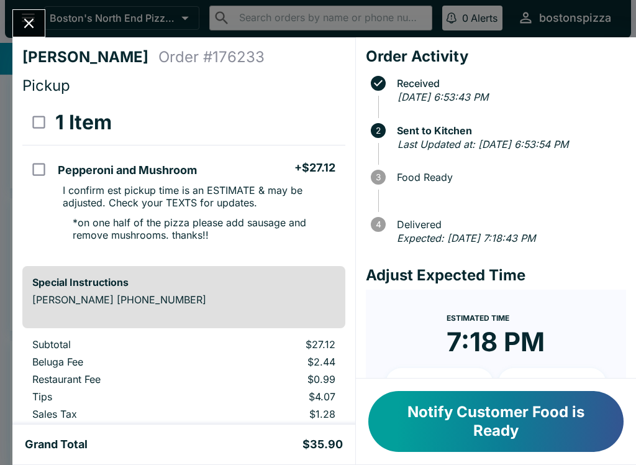
click at [25, 24] on icon "Close" at bounding box center [28, 23] width 17 height 17
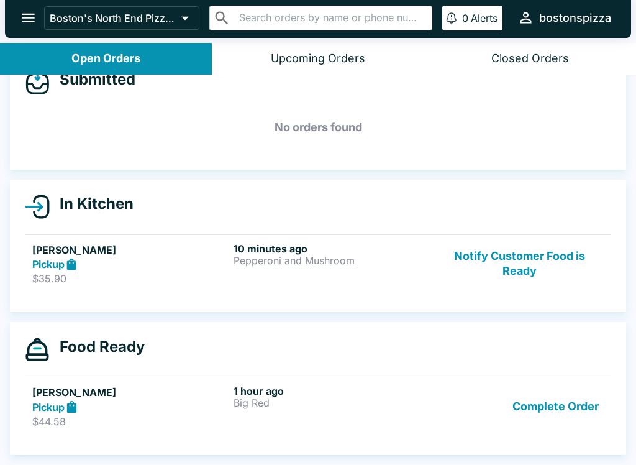
scroll to position [30, 0]
click at [537, 406] on button "Complete Order" at bounding box center [555, 405] width 96 height 43
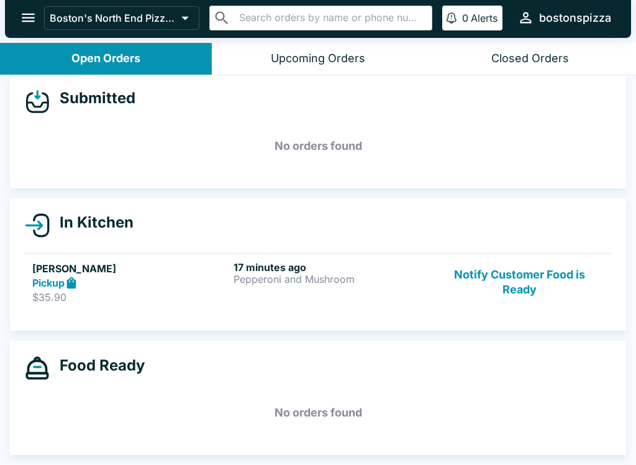
scroll to position [11, 0]
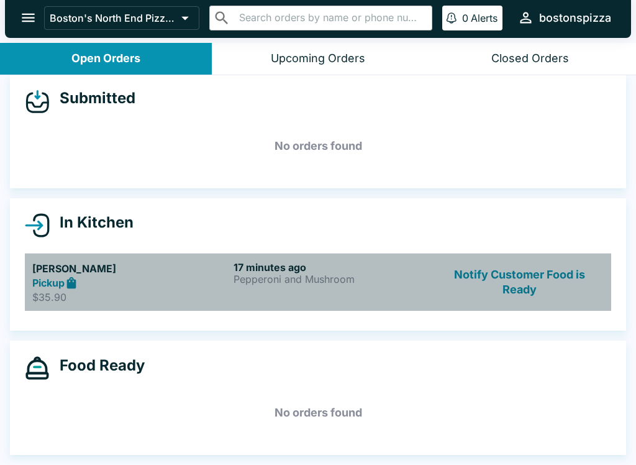
click at [216, 283] on div "Pickup" at bounding box center [130, 283] width 196 height 14
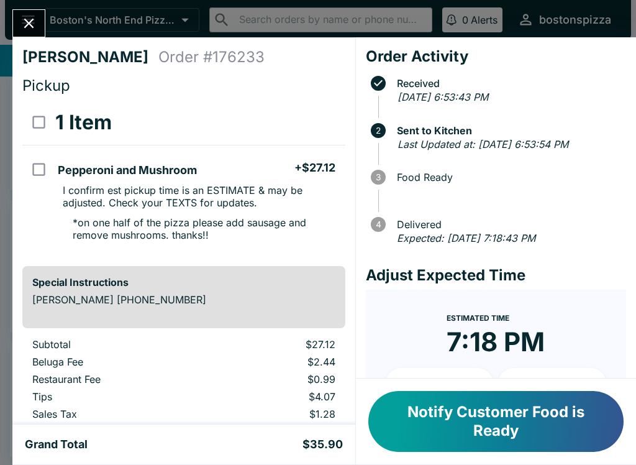
click at [37, 24] on icon "Close" at bounding box center [28, 23] width 17 height 17
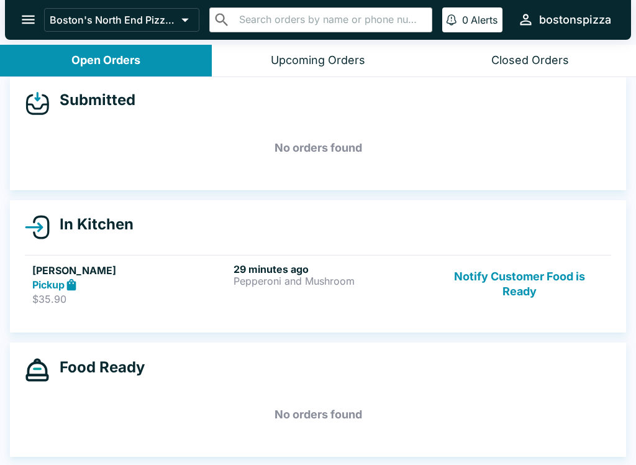
click at [535, 282] on button "Notify Customer Food is Ready" at bounding box center [519, 284] width 168 height 43
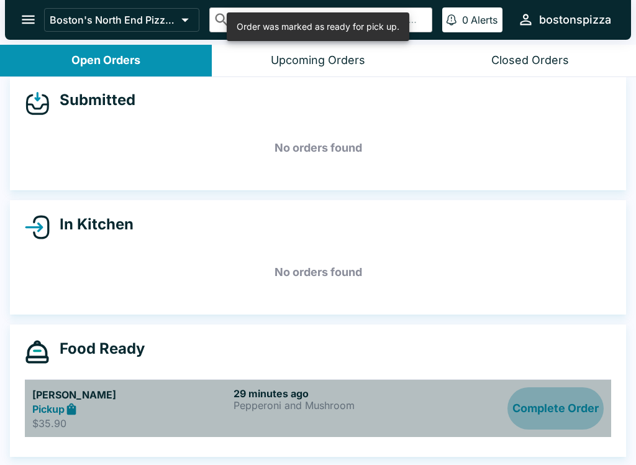
click at [537, 401] on button "Complete Order" at bounding box center [555, 408] width 96 height 43
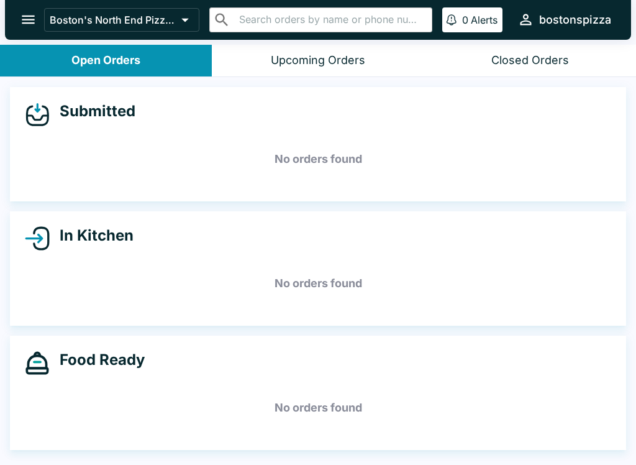
click at [32, 22] on icon "open drawer" at bounding box center [28, 19] width 17 height 17
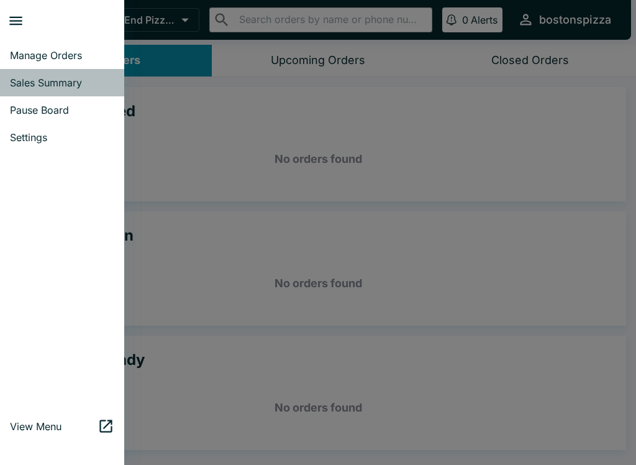
click at [81, 86] on span "Sales Summary" at bounding box center [62, 82] width 104 height 12
select select "03:00"
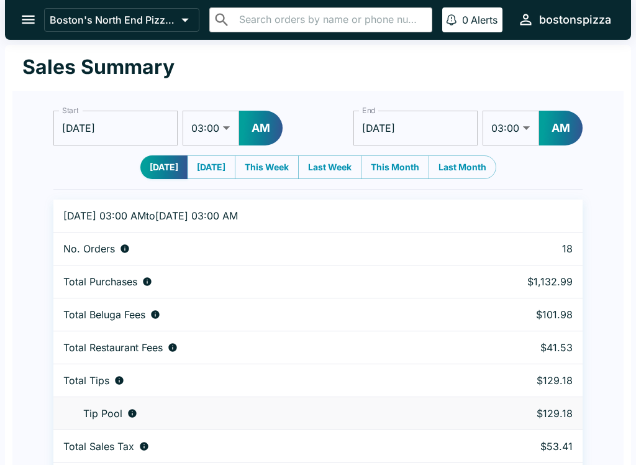
click at [29, 21] on icon "open drawer" at bounding box center [28, 19] width 17 height 17
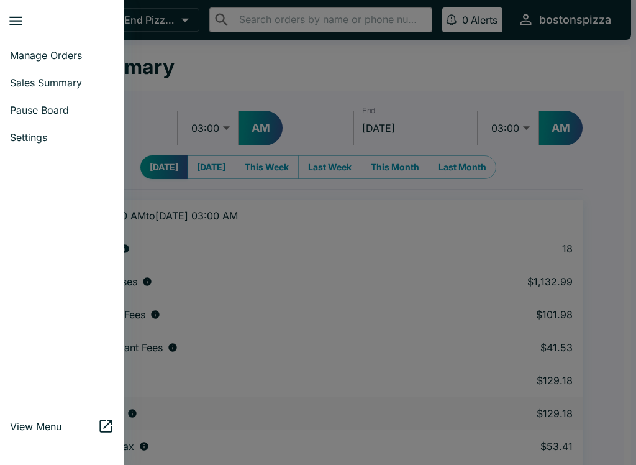
click at [79, 60] on span "Manage Orders" at bounding box center [62, 55] width 104 height 12
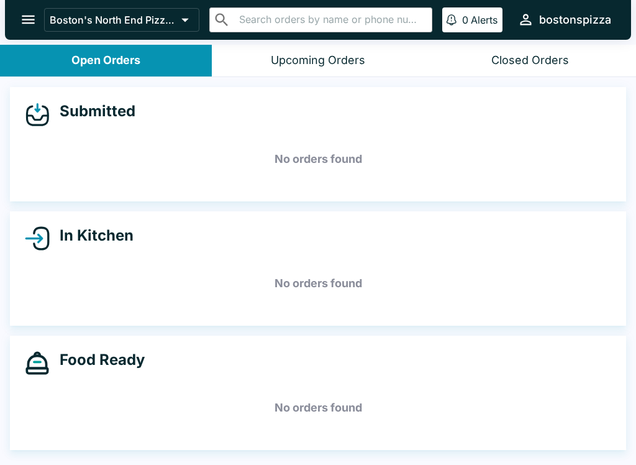
click at [633, 238] on div "In Kitchen No orders found" at bounding box center [318, 268] width 636 height 114
